Goal: Information Seeking & Learning: Learn about a topic

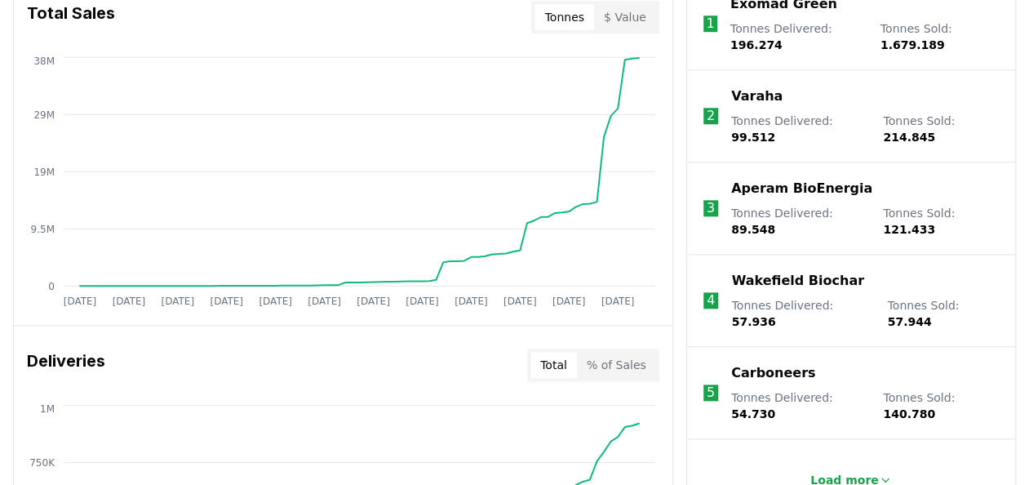
scroll to position [490, 0]
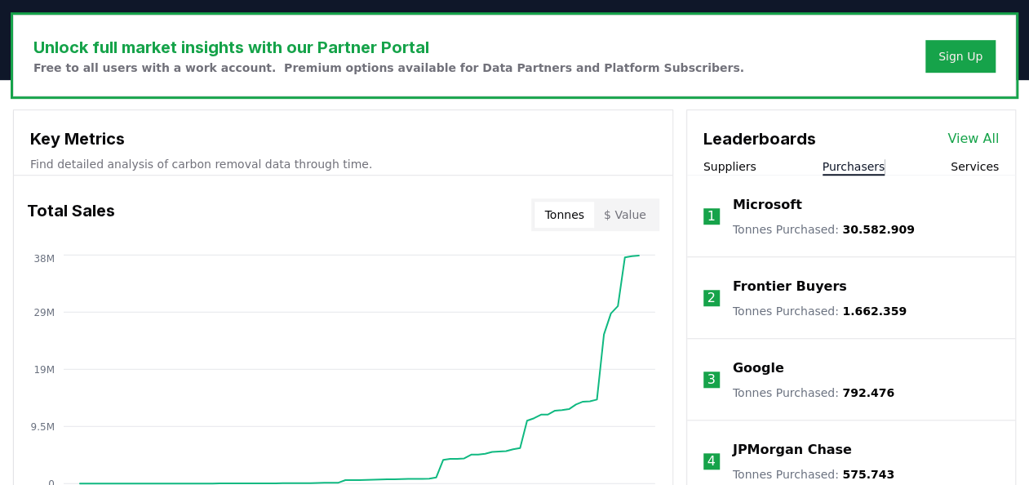
click at [848, 160] on button "Purchasers" at bounding box center [854, 166] width 63 height 16
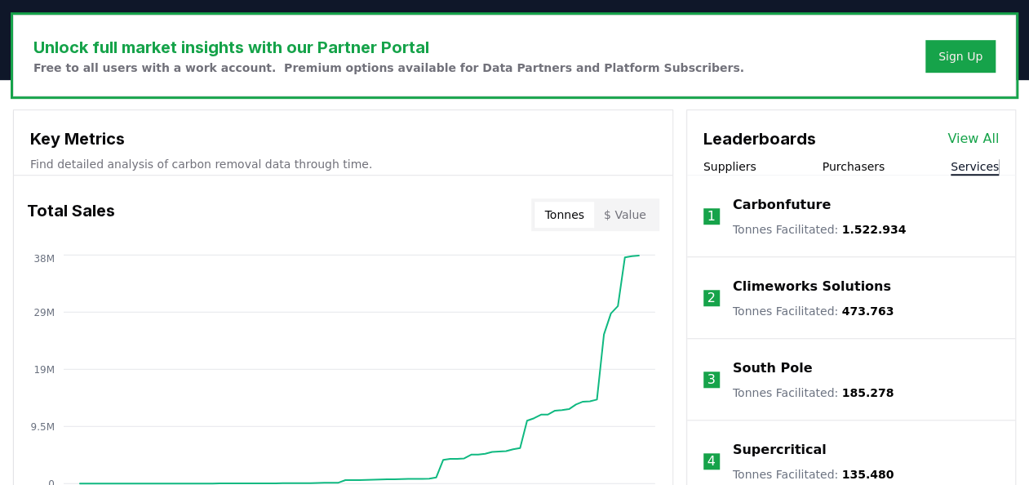
click at [970, 167] on button "Services" at bounding box center [975, 166] width 48 height 16
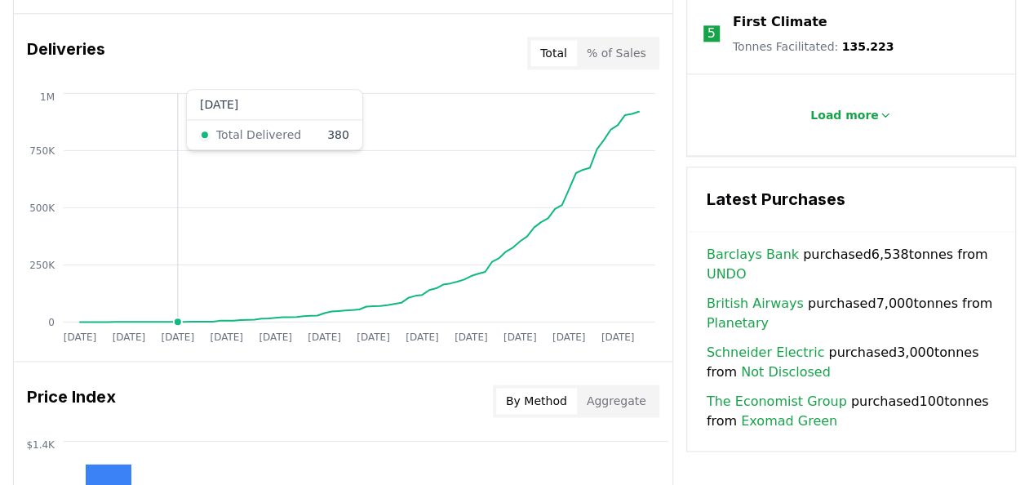
scroll to position [898, 0]
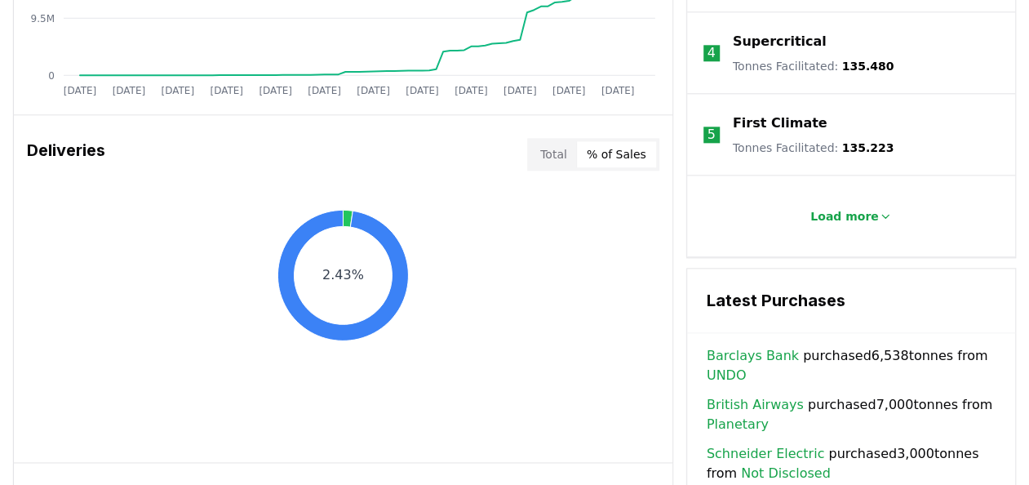
click at [600, 149] on button "% of Sales" at bounding box center [616, 154] width 79 height 26
click at [546, 153] on button "Total" at bounding box center [554, 154] width 47 height 26
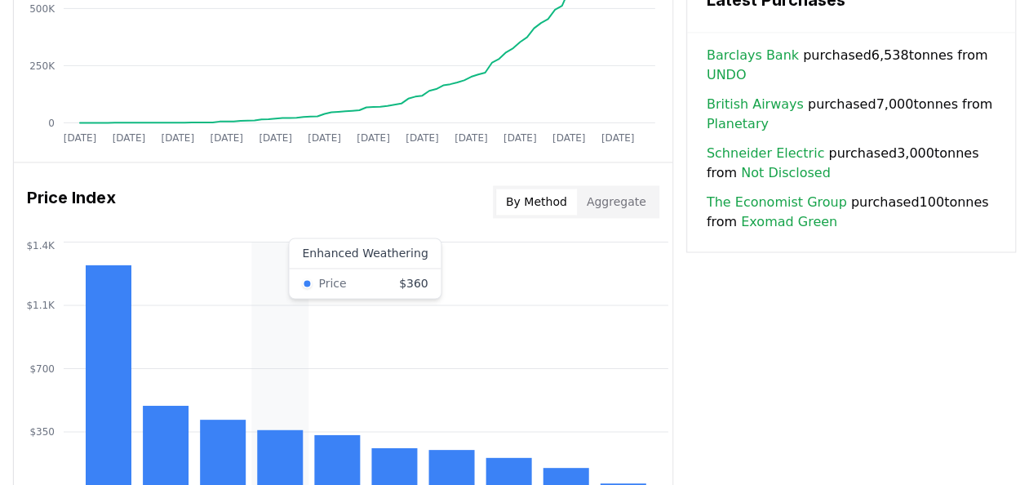
scroll to position [1224, 0]
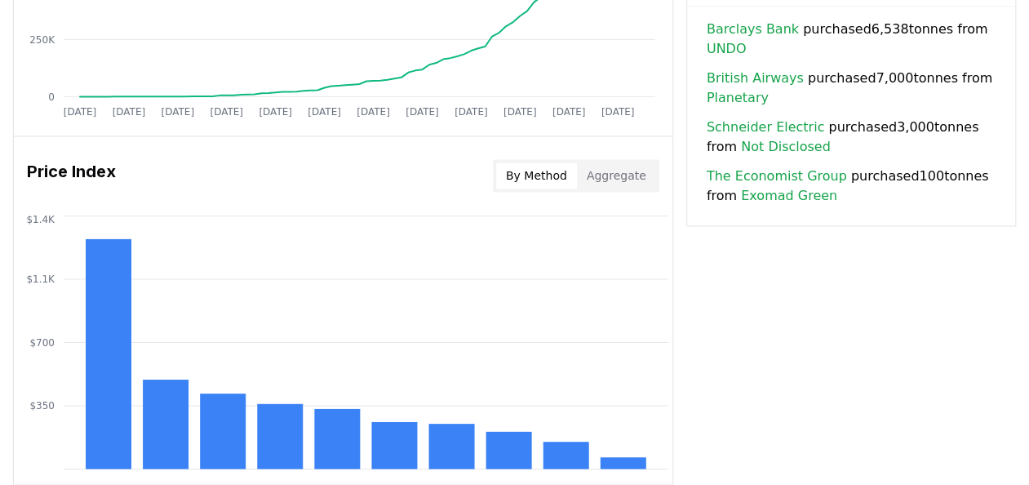
click at [620, 170] on button "Aggregate" at bounding box center [616, 175] width 79 height 26
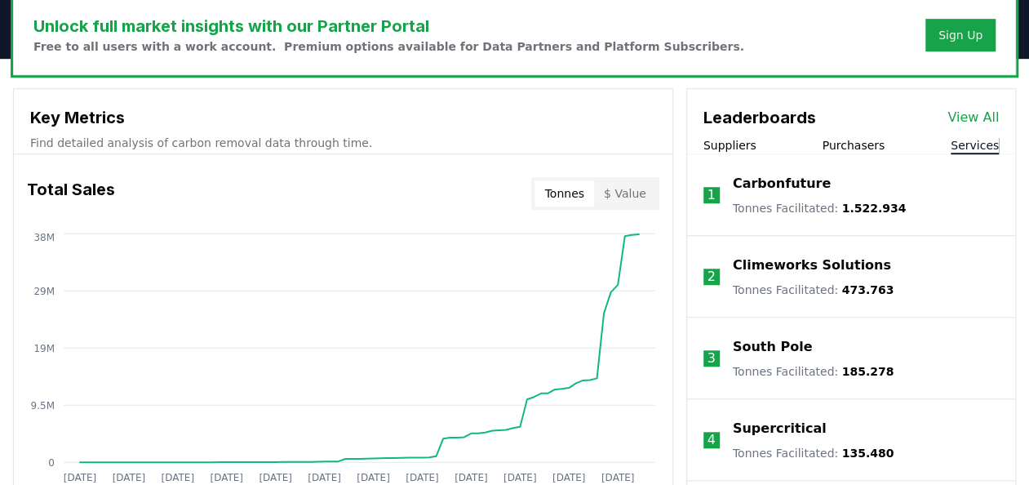
scroll to position [508, 0]
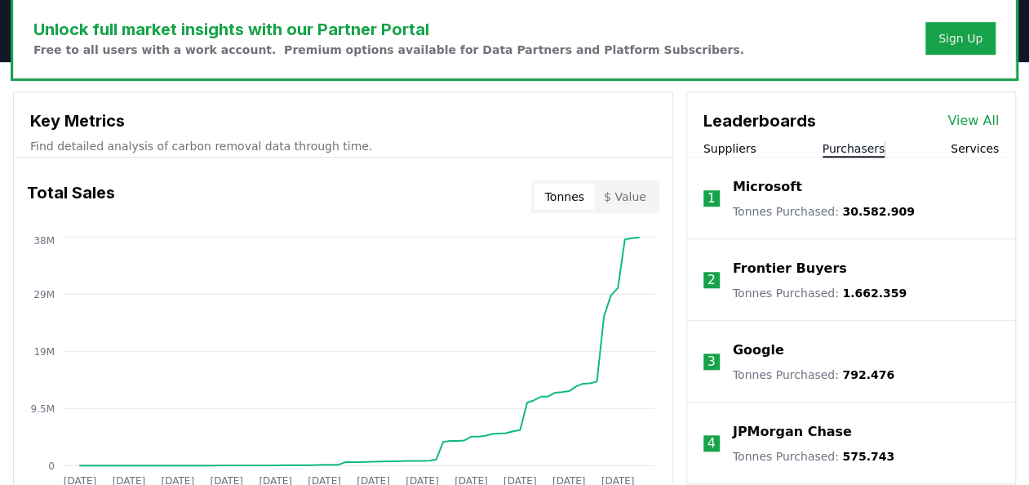
click at [857, 149] on button "Purchasers" at bounding box center [854, 148] width 63 height 16
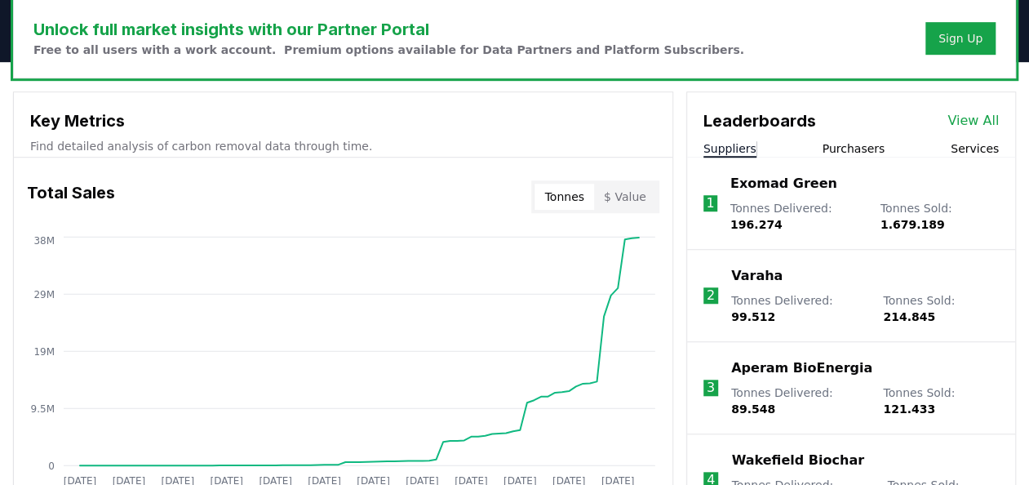
click at [742, 144] on button "Suppliers" at bounding box center [730, 148] width 53 height 16
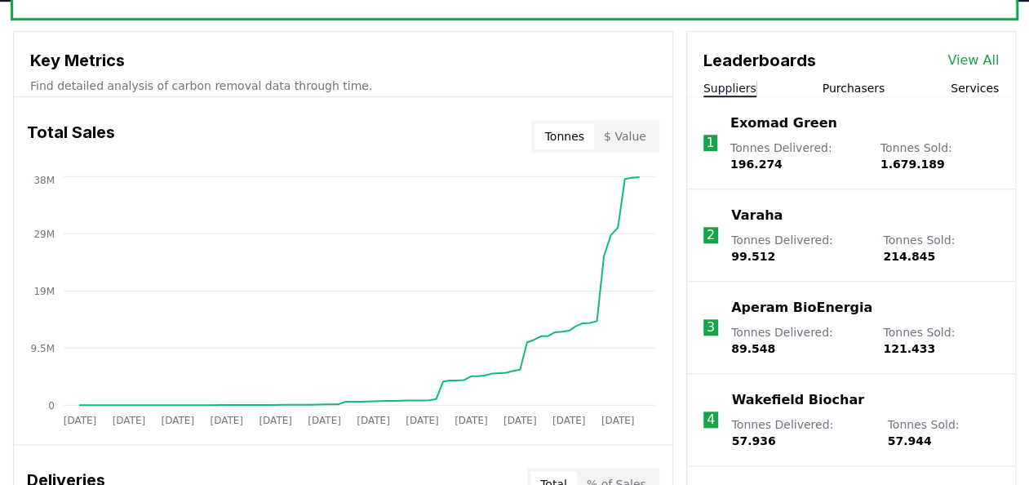
scroll to position [671, 0]
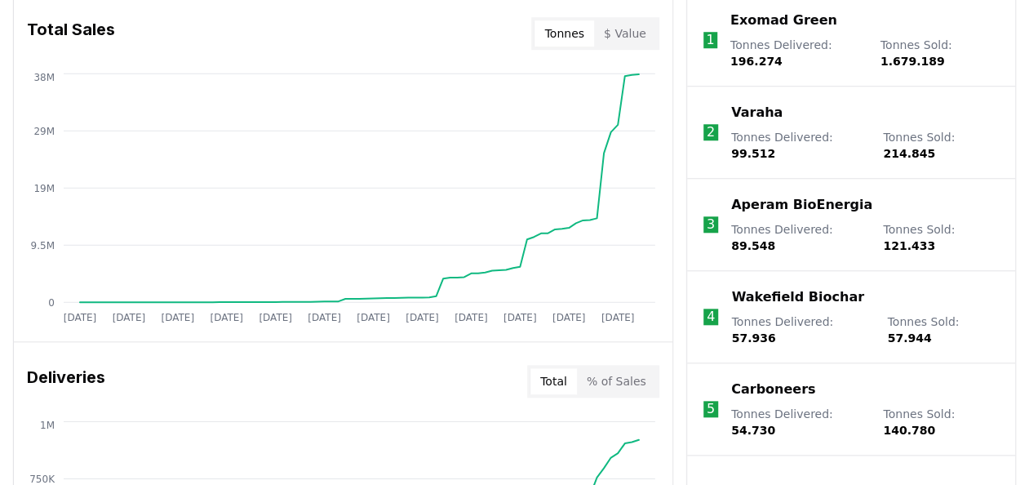
click at [780, 380] on p "Carboneers" at bounding box center [773, 390] width 84 height 20
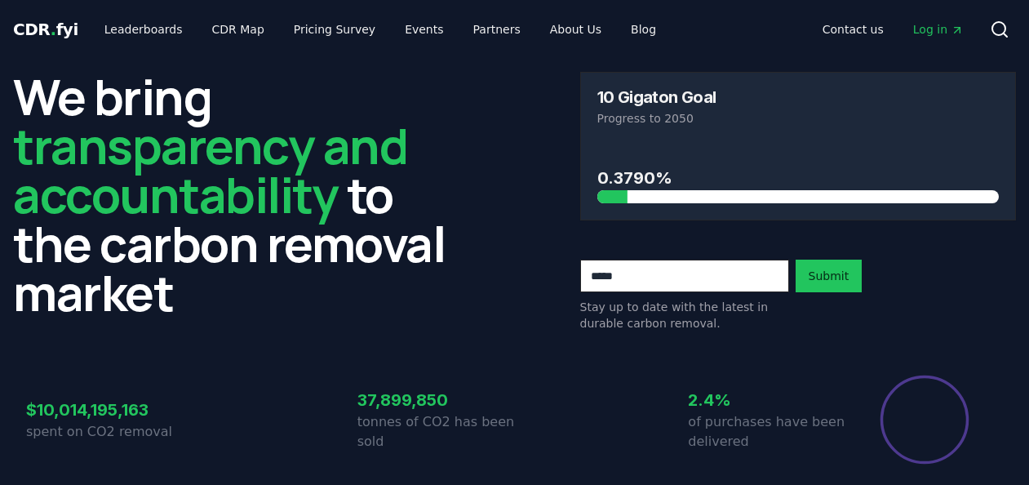
scroll to position [671, 0]
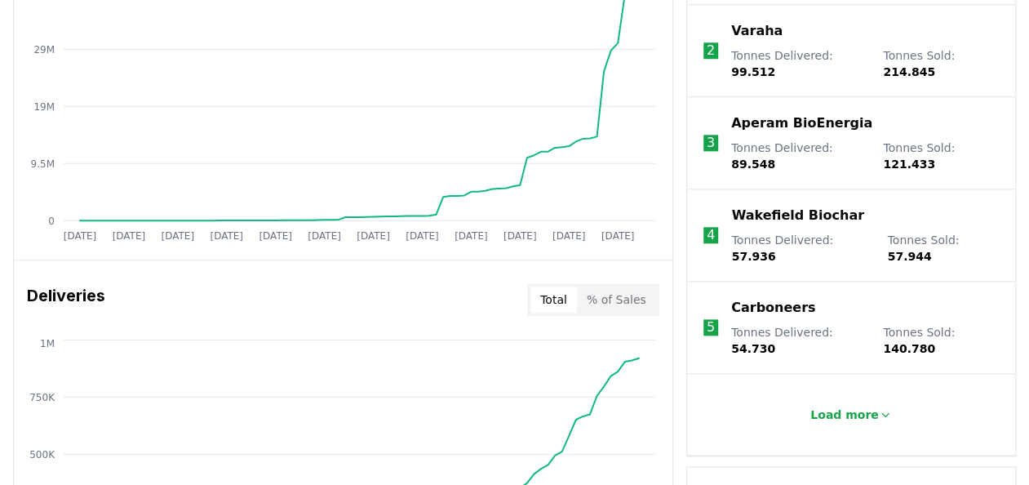
scroll to position [916, 0]
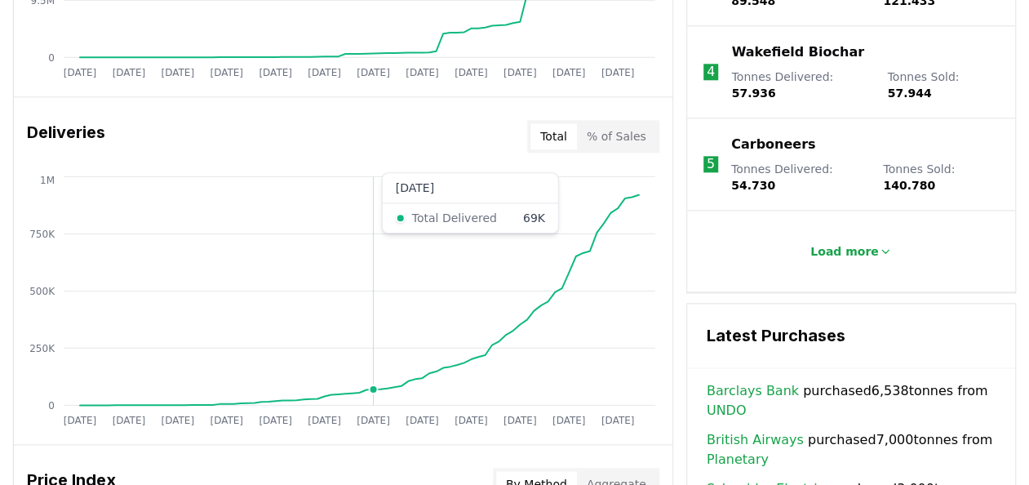
click at [372, 389] on circle at bounding box center [373, 389] width 8 height 8
click at [522, 320] on circle at bounding box center [520, 324] width 8 height 8
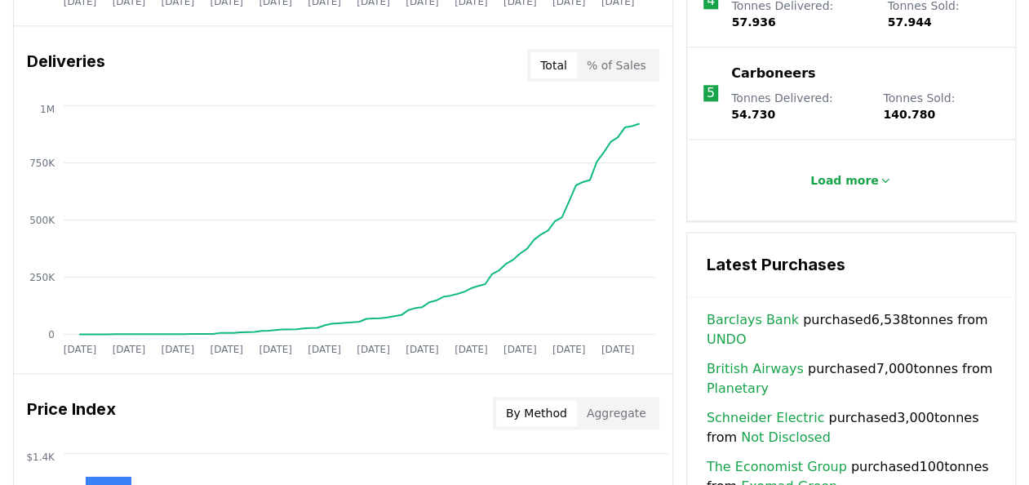
scroll to position [1079, 0]
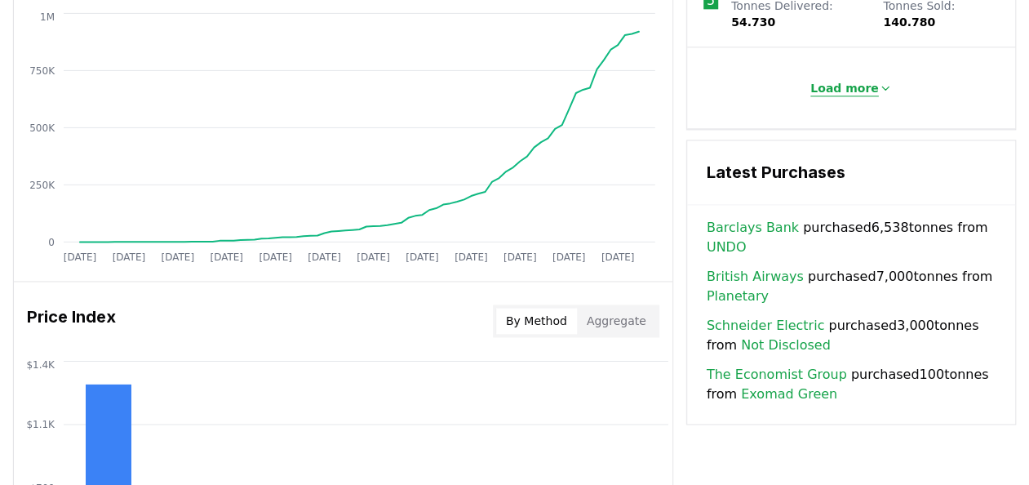
click at [859, 80] on p "Load more" at bounding box center [845, 88] width 69 height 16
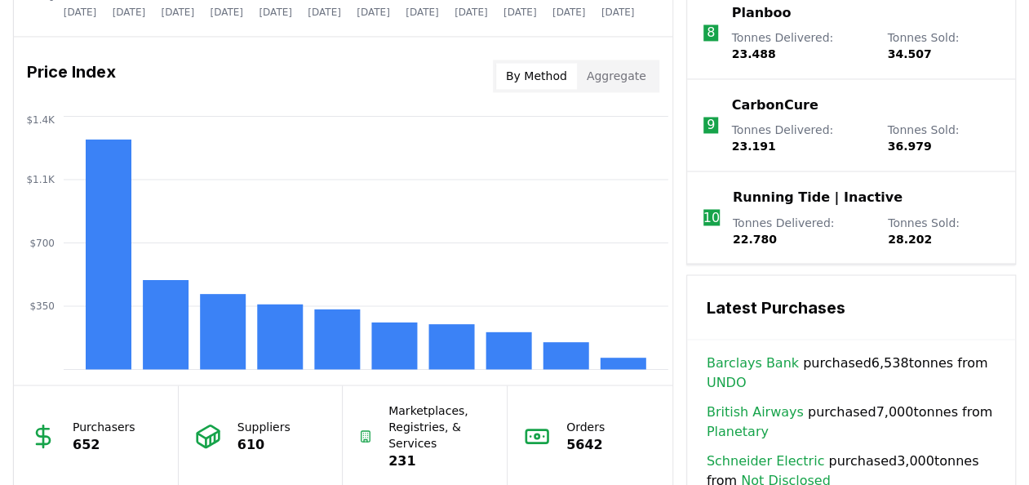
scroll to position [1569, 0]
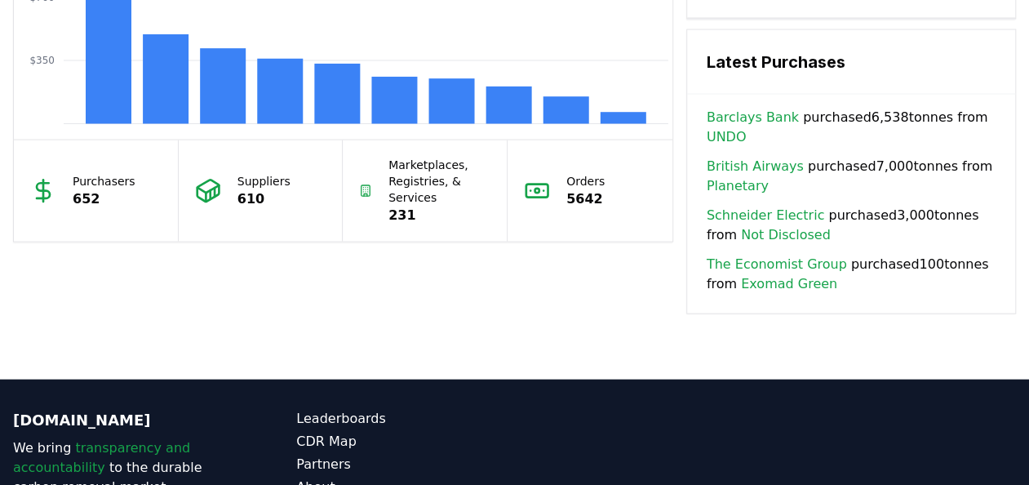
click at [276, 170] on div "Suppliers 610" at bounding box center [261, 190] width 165 height 101
click at [207, 183] on icon at bounding box center [208, 191] width 26 height 26
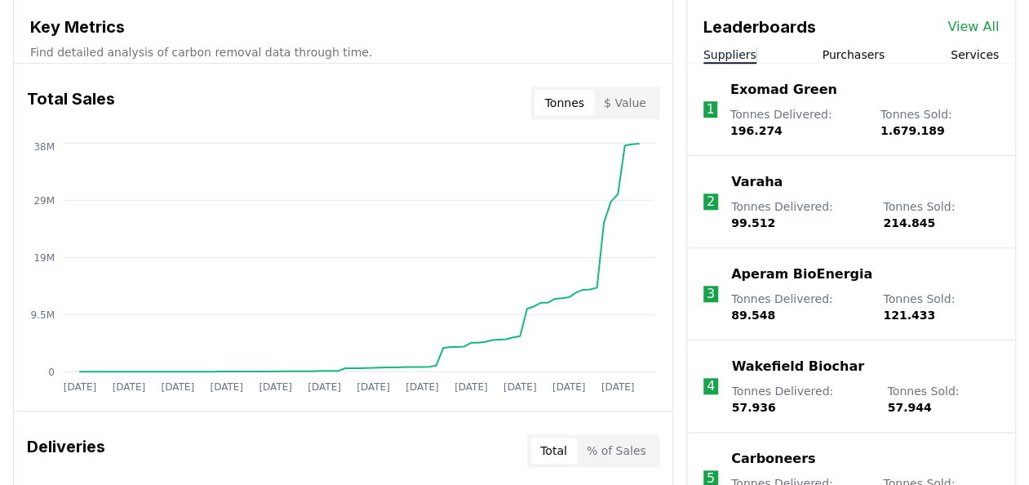
scroll to position [508, 0]
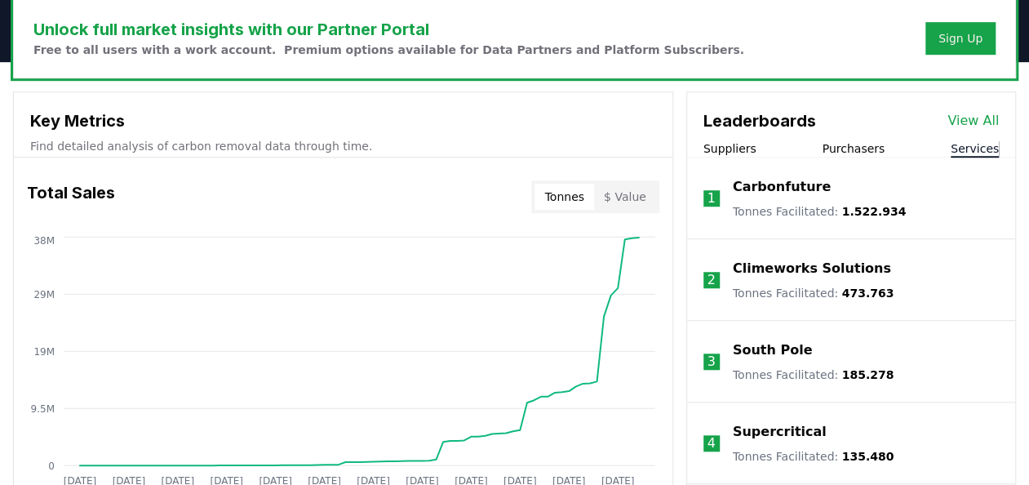
click at [961, 144] on button "Services" at bounding box center [975, 148] width 48 height 16
click at [979, 118] on link "View All" at bounding box center [973, 121] width 51 height 20
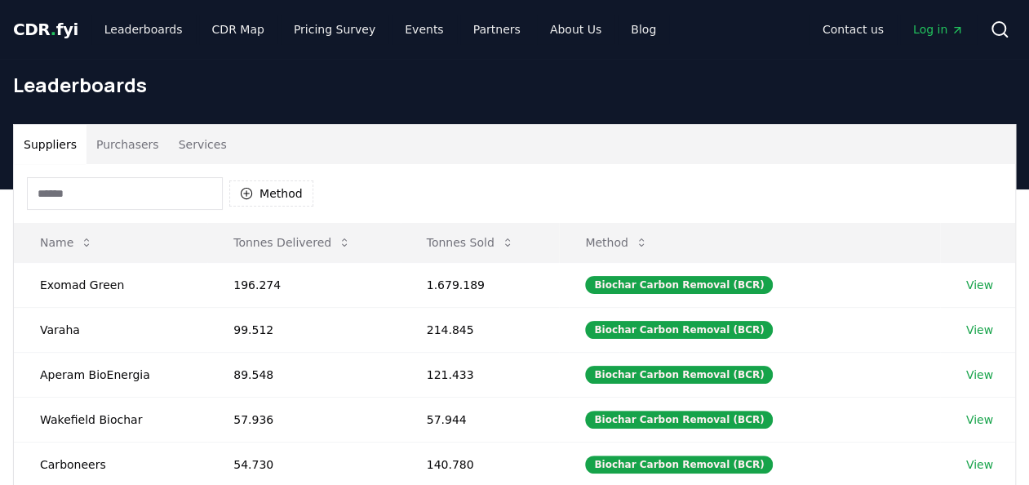
click at [131, 140] on button "Purchasers" at bounding box center [128, 144] width 82 height 39
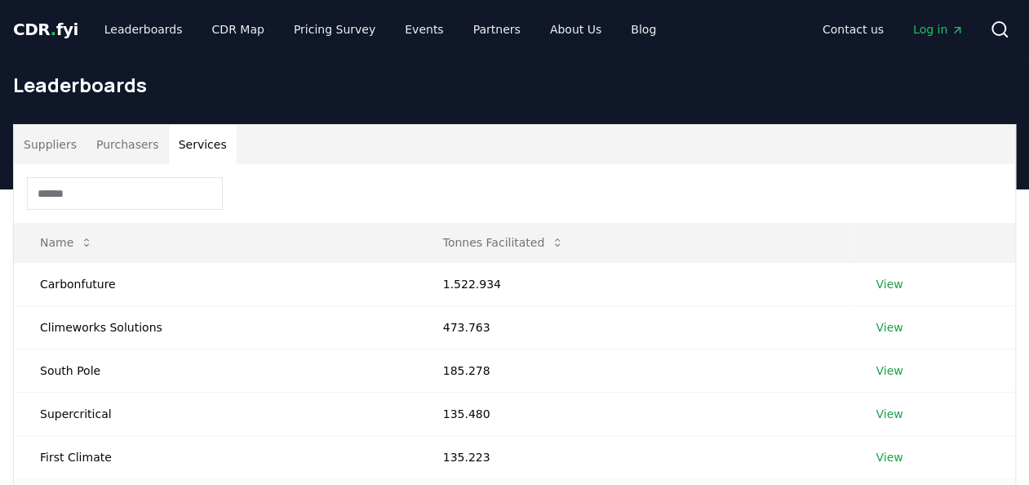
click at [199, 140] on button "Services" at bounding box center [203, 144] width 68 height 39
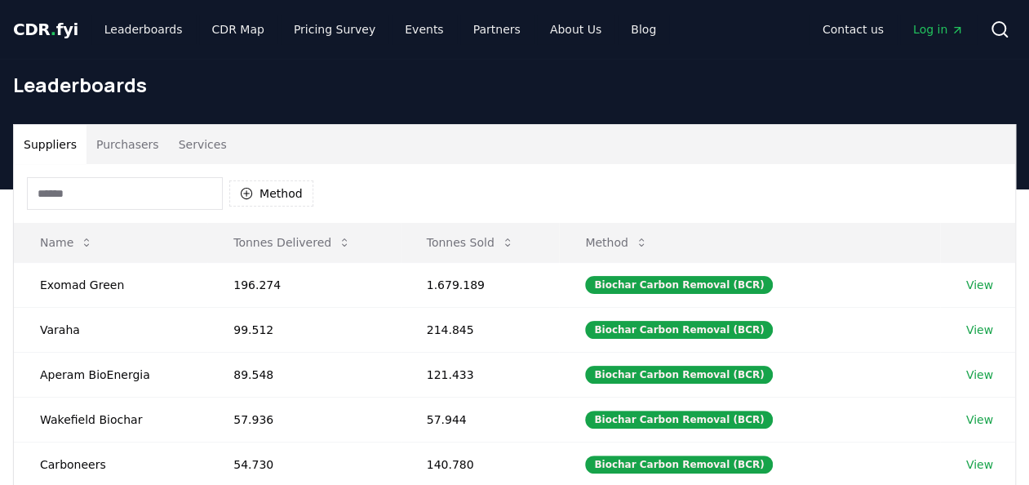
click at [73, 145] on button "Suppliers" at bounding box center [50, 144] width 73 height 39
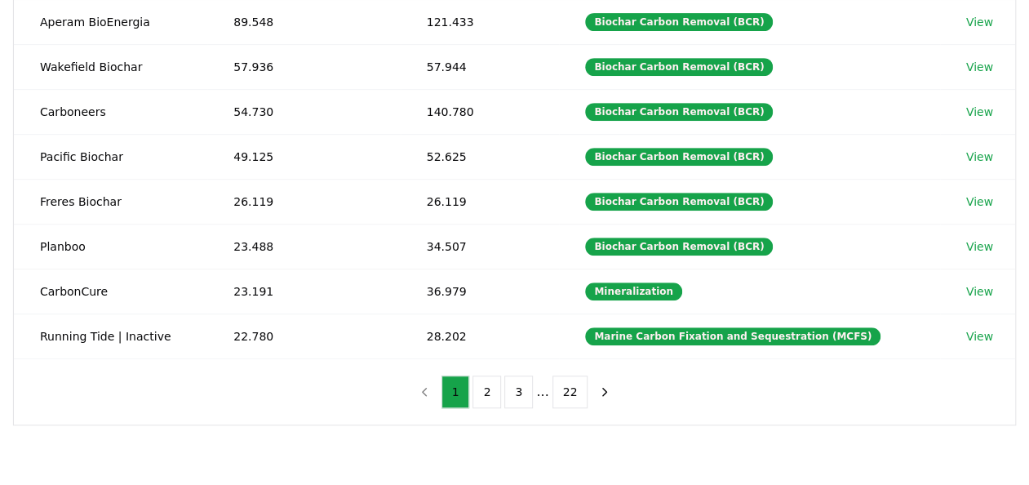
scroll to position [354, 0]
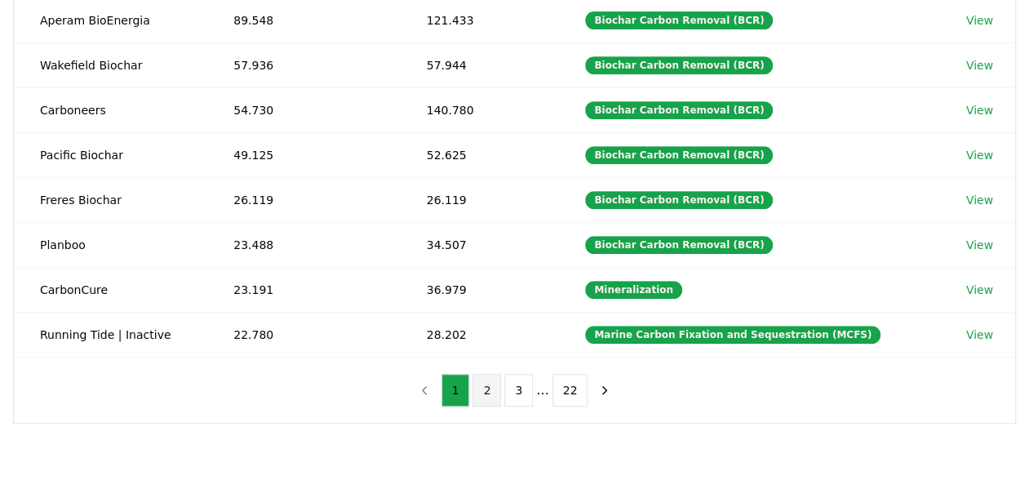
click at [488, 384] on button "2" at bounding box center [487, 390] width 29 height 33
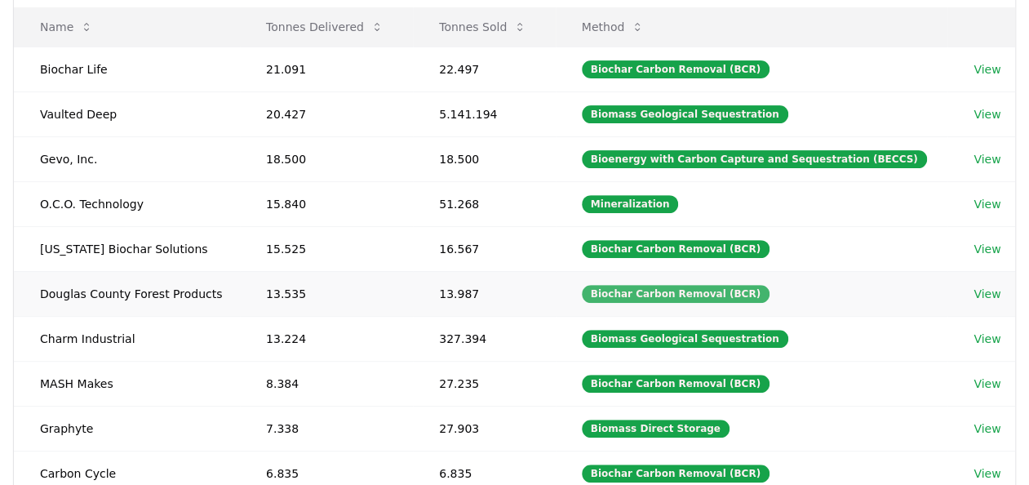
scroll to position [209, 0]
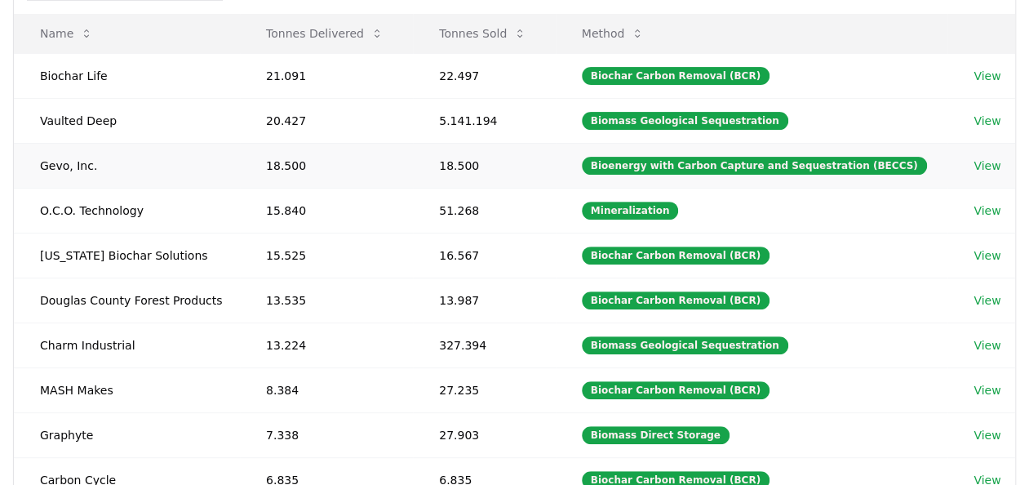
click at [989, 162] on link "View" at bounding box center [987, 166] width 27 height 16
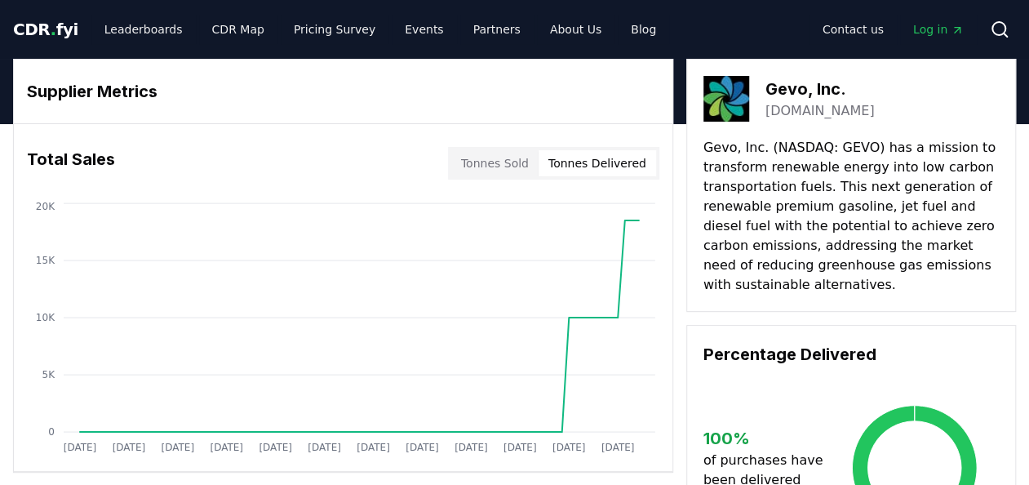
click at [607, 154] on button "Tonnes Delivered" at bounding box center [598, 163] width 118 height 26
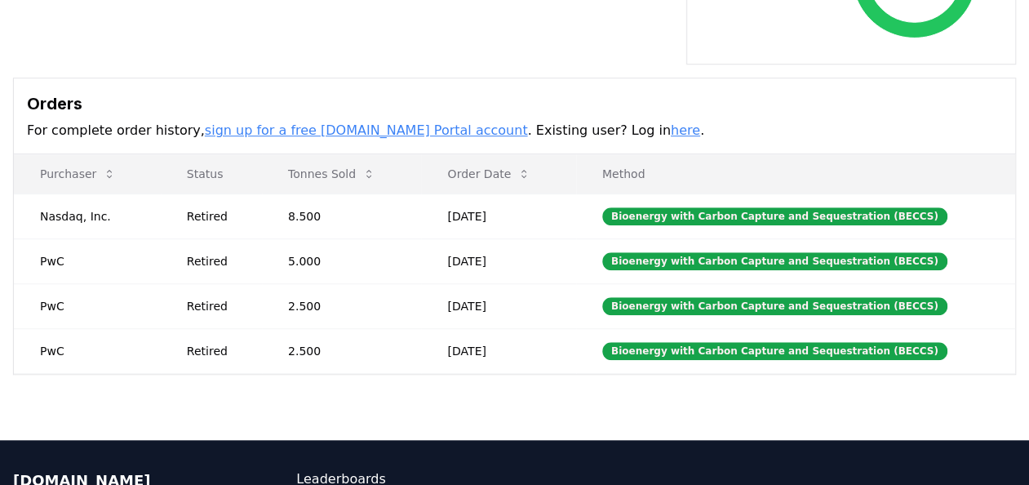
scroll to position [493, 0]
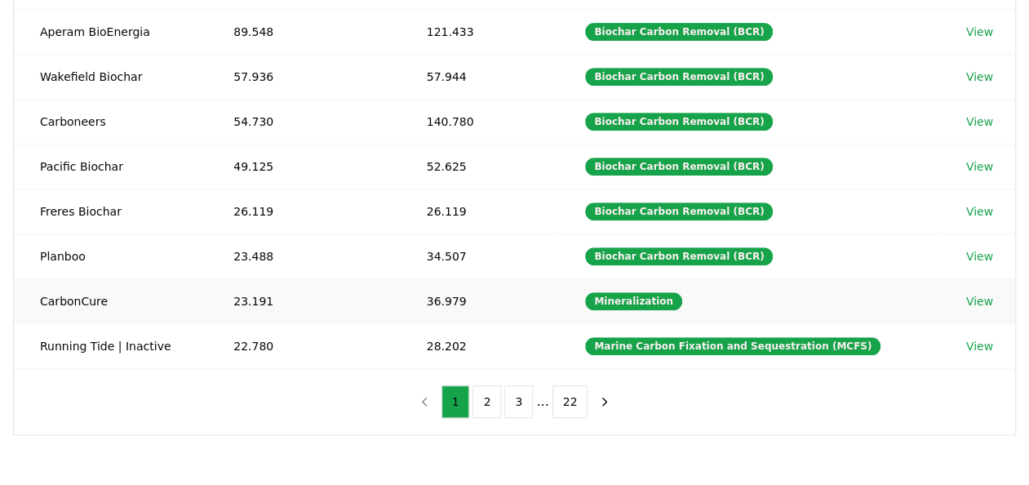
scroll to position [394, 0]
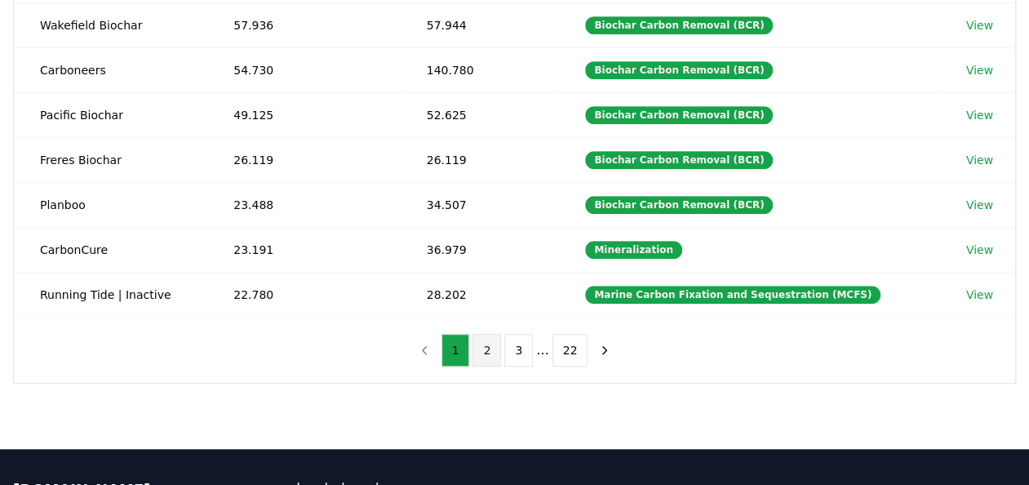
click at [487, 344] on button "2" at bounding box center [487, 350] width 29 height 33
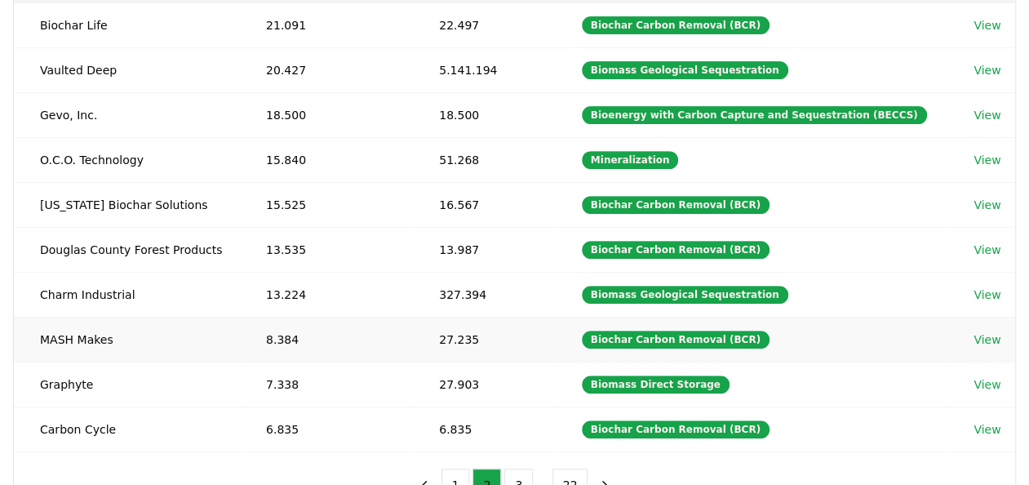
scroll to position [260, 0]
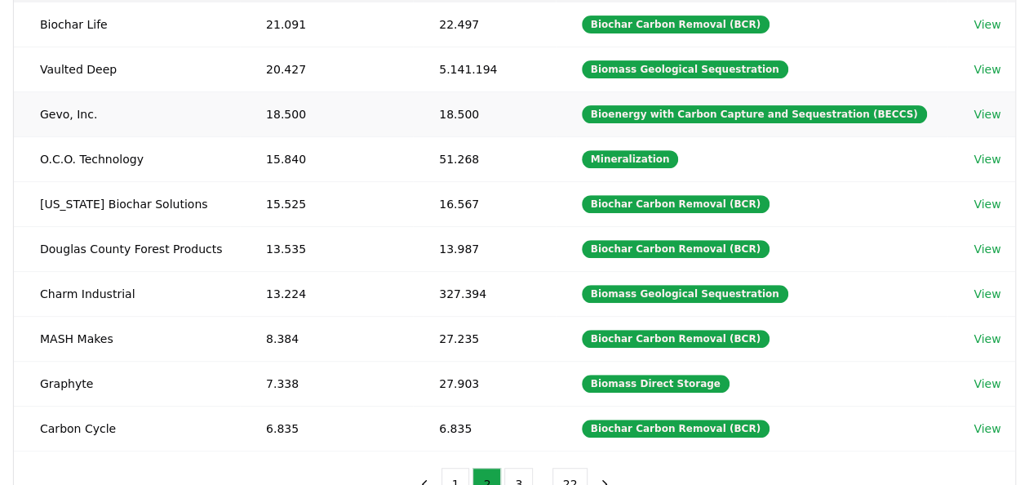
click at [988, 114] on link "View" at bounding box center [987, 114] width 27 height 16
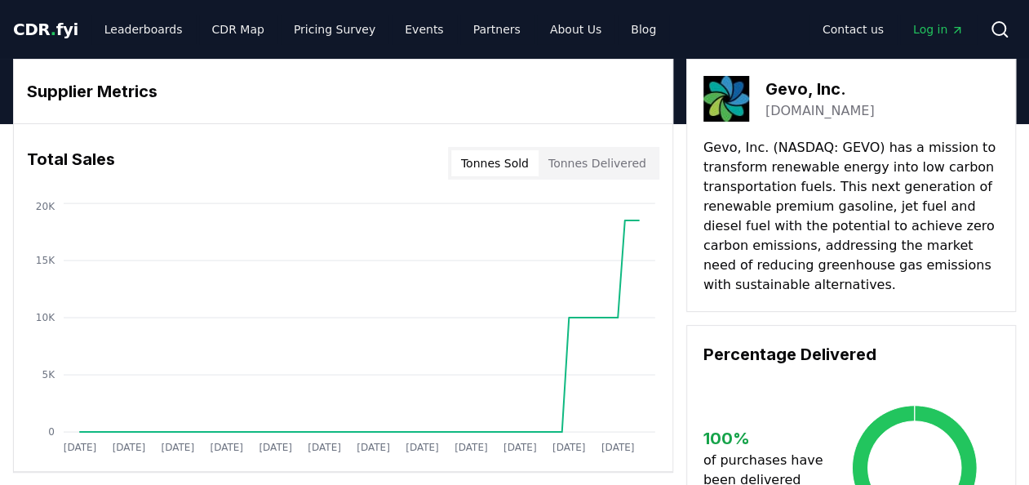
scroll to position [2, 0]
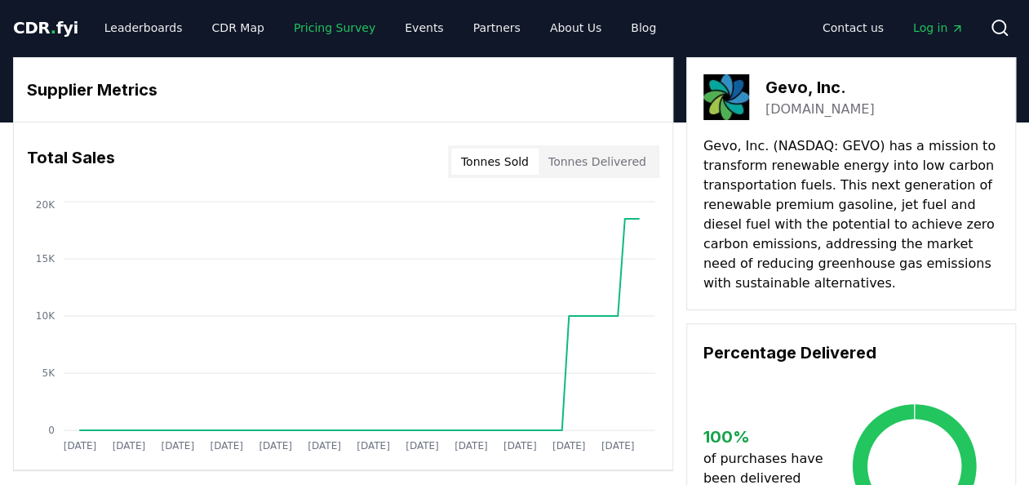
click at [311, 33] on link "Pricing Survey" at bounding box center [335, 27] width 108 height 29
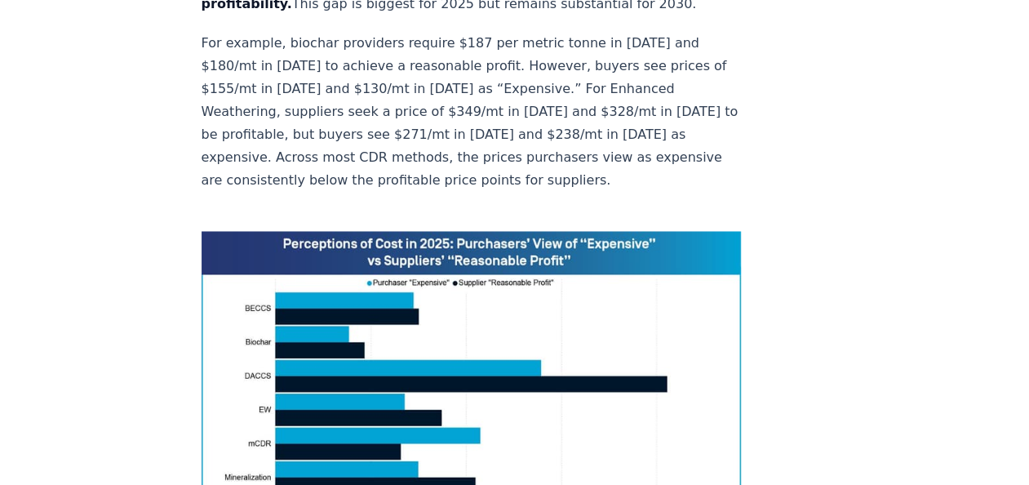
scroll to position [1189, 0]
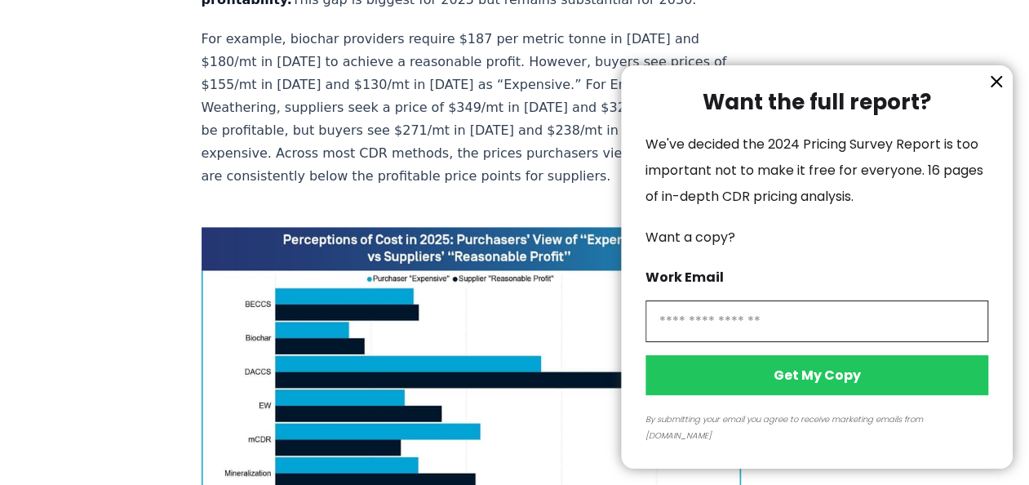
click at [991, 91] on icon "information" at bounding box center [997, 82] width 20 height 20
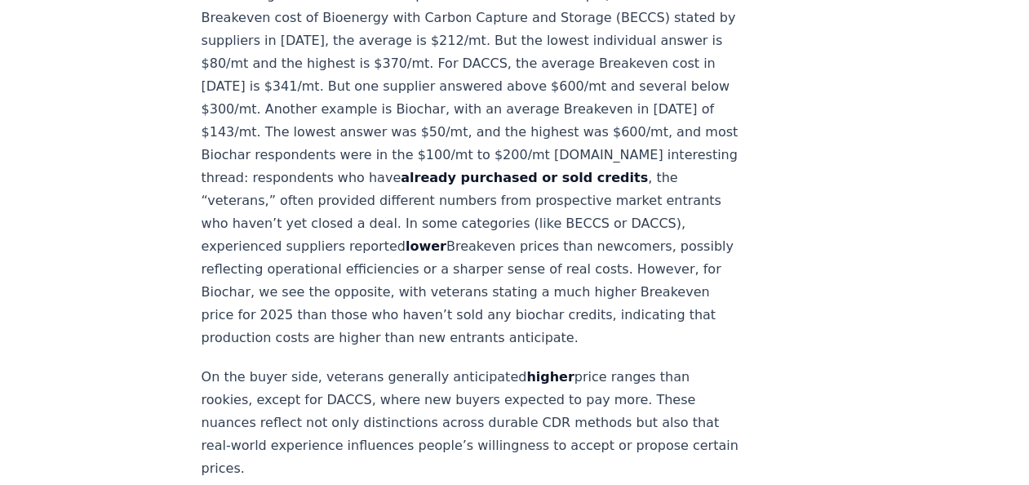
scroll to position [2027, 0]
